Goal: Task Accomplishment & Management: Use online tool/utility

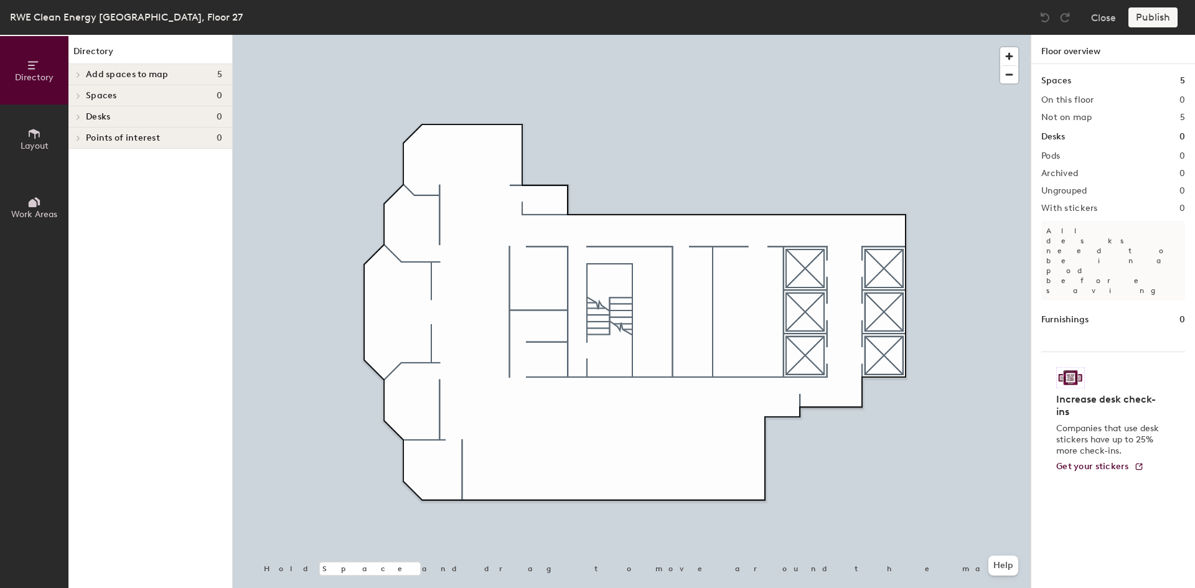
click at [127, 68] on div "Add spaces to map 5" at bounding box center [150, 74] width 164 height 21
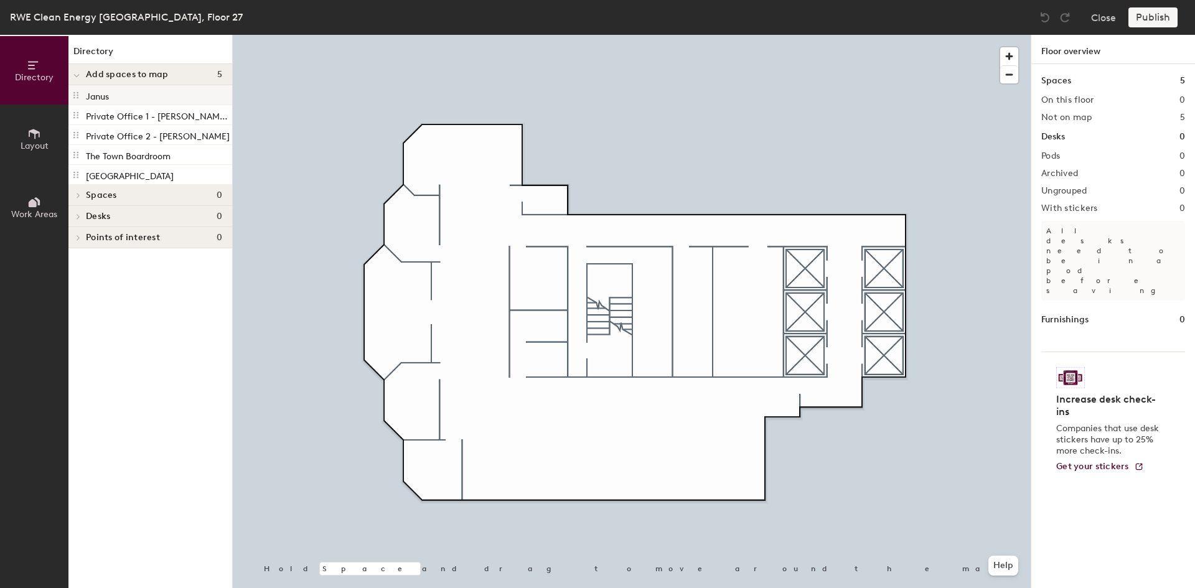
click at [121, 101] on div "Janus" at bounding box center [150, 95] width 164 height 20
click at [126, 116] on p "Private Office 1 - [PERSON_NAME][GEOGRAPHIC_DATA][PERSON_NAME]" at bounding box center [158, 115] width 144 height 14
click at [125, 136] on p "Private Office 2 - [PERSON_NAME]" at bounding box center [158, 135] width 144 height 14
click at [120, 166] on div "[GEOGRAPHIC_DATA]" at bounding box center [150, 175] width 164 height 20
click at [121, 141] on p "Private Office 2 - [PERSON_NAME]" at bounding box center [158, 135] width 144 height 14
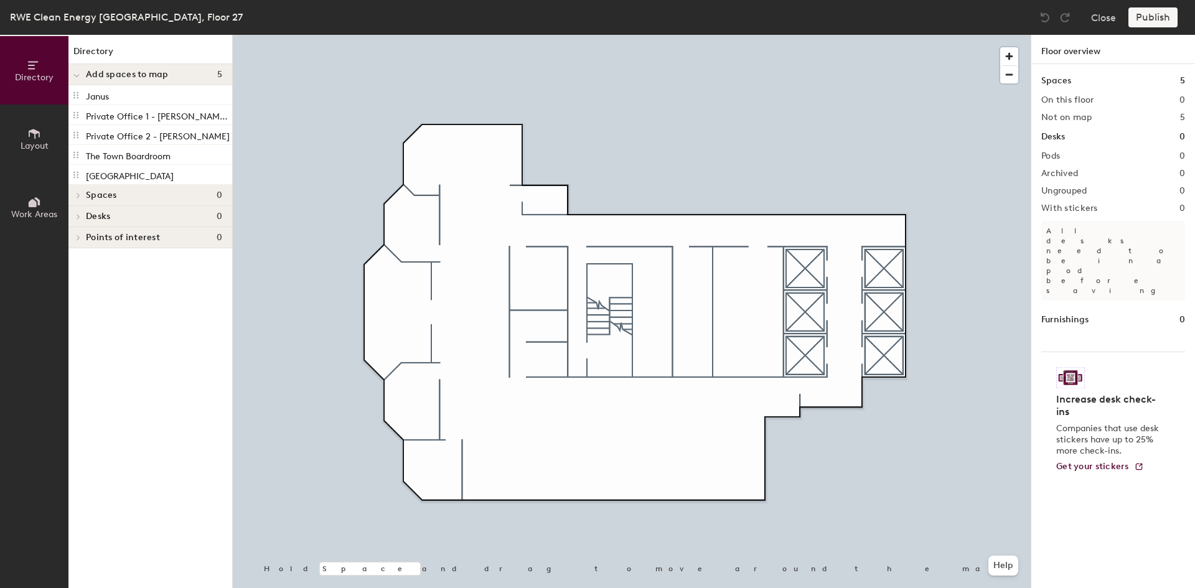
click at [118, 192] on h4 "Spaces 0" at bounding box center [154, 195] width 136 height 10
click at [96, 212] on span "Desks" at bounding box center [98, 217] width 24 height 10
click at [95, 237] on span "Points of interest" at bounding box center [123, 238] width 74 height 10
click at [42, 209] on button "Work Areas" at bounding box center [34, 207] width 68 height 68
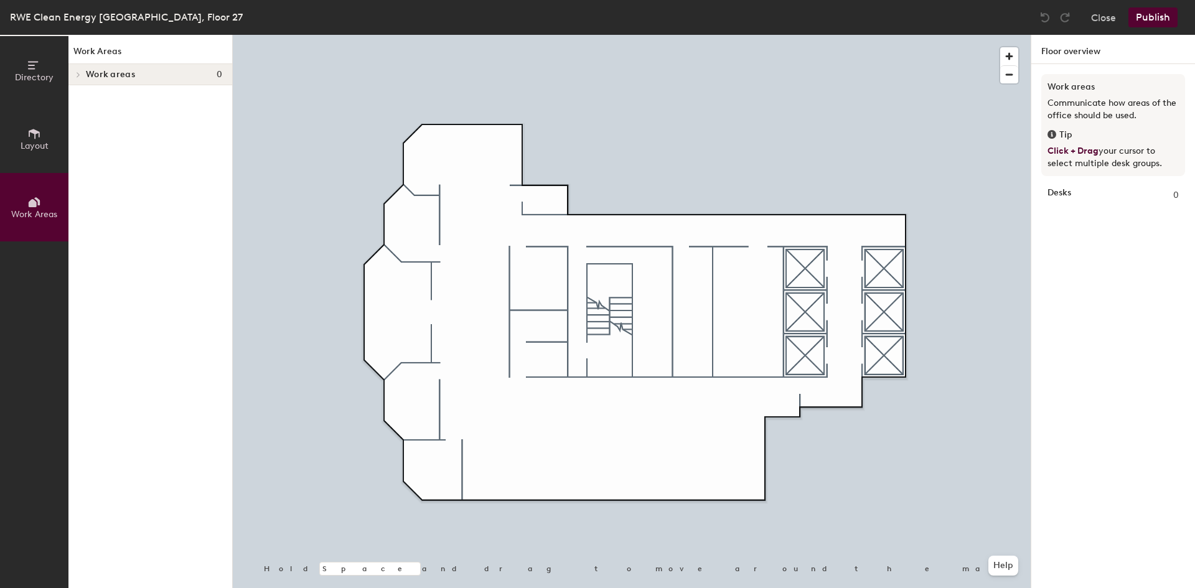
click at [47, 136] on button "Layout" at bounding box center [34, 139] width 68 height 68
